Goal: Transaction & Acquisition: Purchase product/service

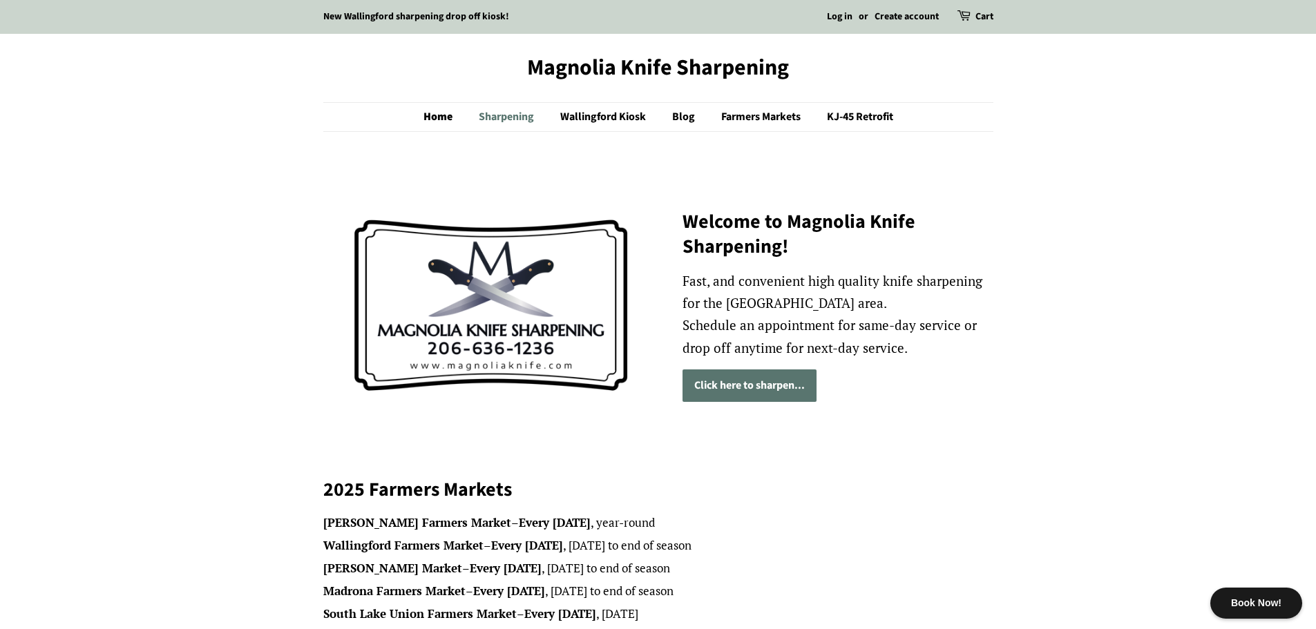
click at [505, 113] on link "Sharpening" at bounding box center [507, 117] width 79 height 28
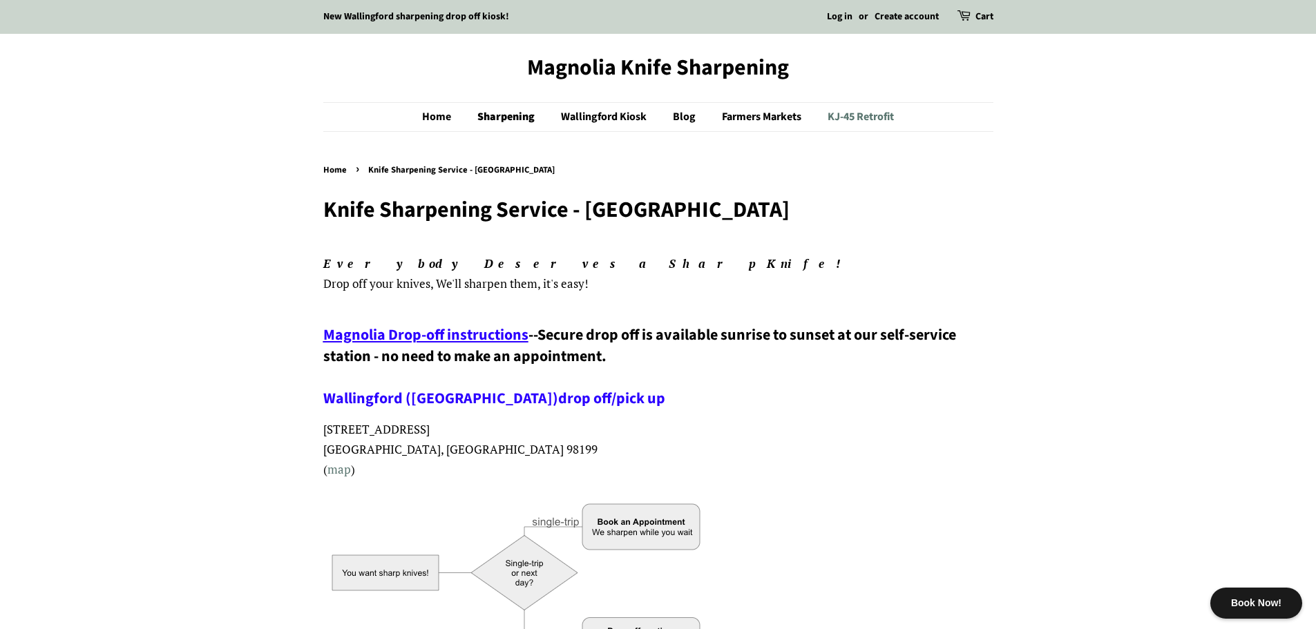
click at [874, 114] on link "KJ-45 Retrofit" at bounding box center [855, 117] width 77 height 28
